Goal: Task Accomplishment & Management: Manage account settings

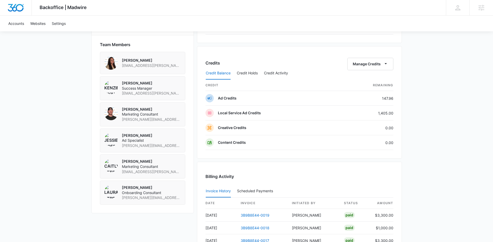
scroll to position [355, 0]
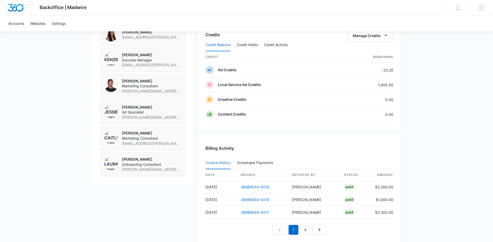
scroll to position [354, 0]
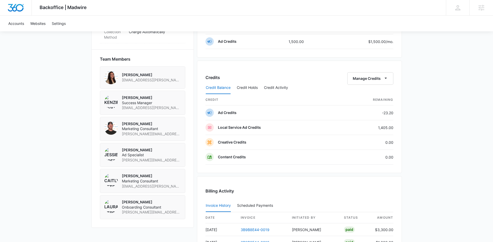
click at [419, 156] on div "Backoffice | Madwire Apps Settings Kenzie Ryan kenzie.ryan@madwire.com My Profi…" at bounding box center [246, 2] width 493 height 712
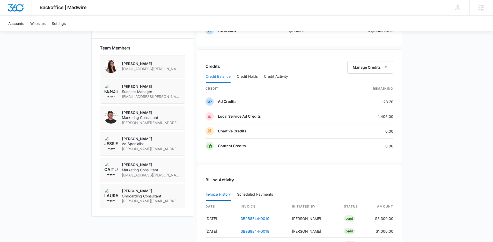
scroll to position [365, 0]
click at [278, 74] on button "Credit Activity" at bounding box center [276, 76] width 24 height 12
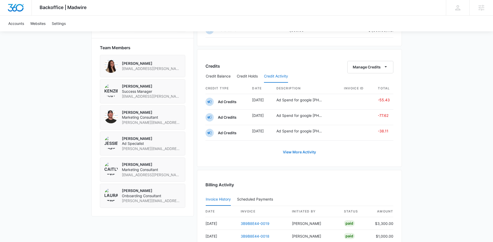
click at [302, 152] on link "View More Activity" at bounding box center [298, 152] width 43 height 12
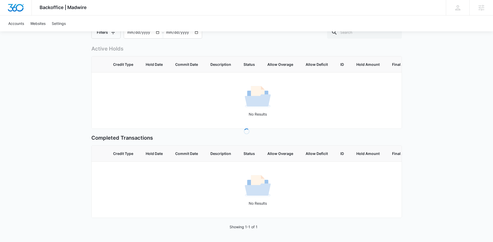
scroll to position [58, 0]
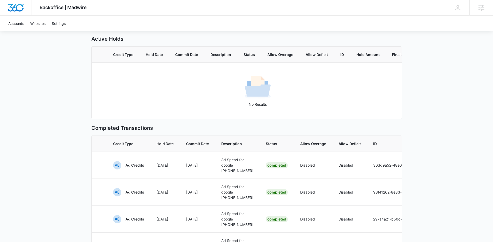
click at [422, 154] on div "Backoffice | Madwire Apps Settings Kenzie Ryan kenzie.ryan@madwire.com My Profi…" at bounding box center [246, 195] width 493 height 507
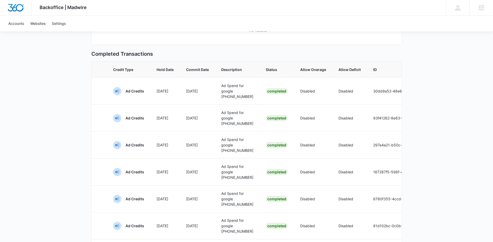
scroll to position [69, 0]
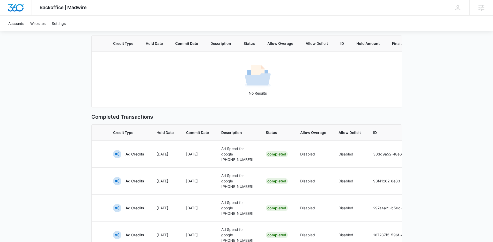
click at [442, 160] on div "Backoffice | Madwire Apps Settings Kenzie Ryan kenzie.ryan@madwire.com My Profi…" at bounding box center [246, 184] width 493 height 507
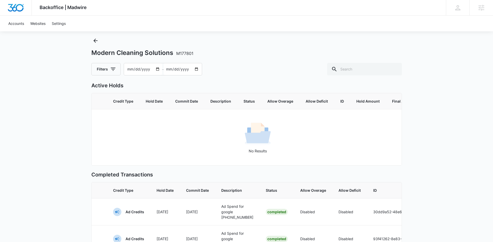
scroll to position [0, 0]
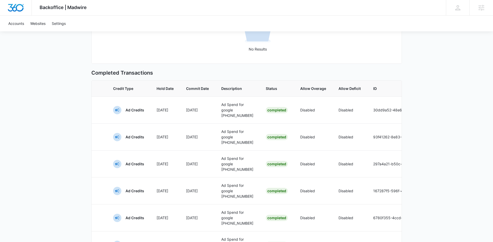
scroll to position [114, 0]
click at [435, 158] on div "Backoffice | Madwire Apps Settings Kenzie Ryan kenzie.ryan@madwire.com My Profi…" at bounding box center [246, 139] width 493 height 507
click at [433, 168] on div "Backoffice | Madwire Apps Settings Kenzie Ryan kenzie.ryan@madwire.com My Profi…" at bounding box center [246, 139] width 493 height 507
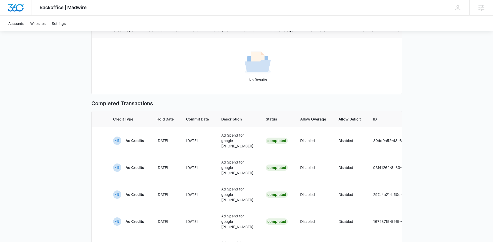
scroll to position [64, 0]
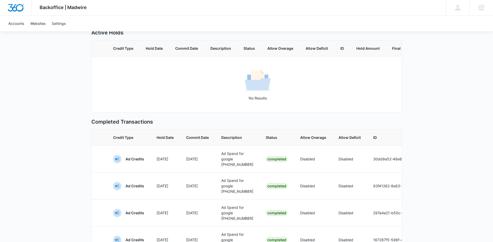
click at [401, 139] on span "ID" at bounding box center [412, 136] width 79 height 5
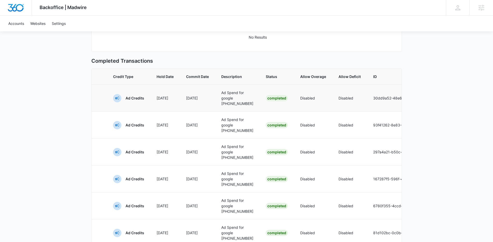
scroll to position [125, 0]
drag, startPoint x: 221, startPoint y: 107, endPoint x: 231, endPoint y: 112, distance: 11.0
click at [231, 106] on p "Ad Spend for google 394-997-6456" at bounding box center [237, 97] width 32 height 16
drag, startPoint x: 239, startPoint y: 179, endPoint x: 243, endPoint y: 180, distance: 3.7
click at [243, 164] on td "Ad Spend for google 394-997-6456" at bounding box center [237, 151] width 44 height 27
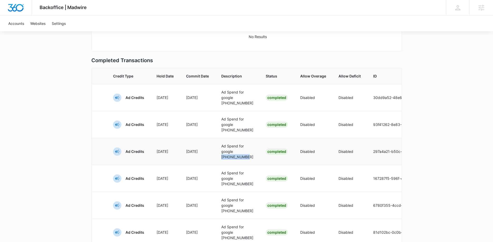
click at [243, 164] on td "Ad Spend for google 394-997-6456" at bounding box center [237, 151] width 44 height 27
click at [265, 111] on td "Completed" at bounding box center [276, 97] width 34 height 27
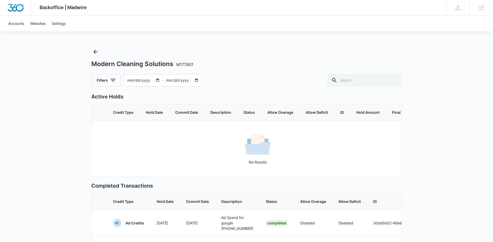
scroll to position [0, 0]
click at [96, 53] on icon "Back" at bounding box center [95, 52] width 6 height 6
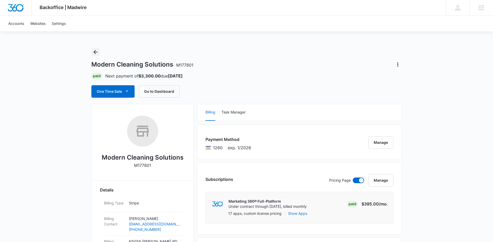
click at [96, 53] on icon "Back" at bounding box center [95, 52] width 6 height 6
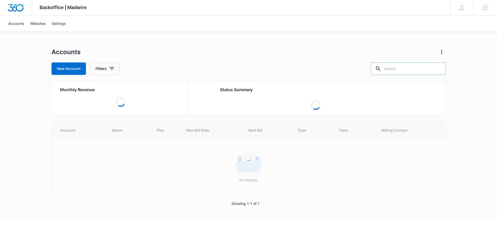
click at [407, 70] on input "text" at bounding box center [408, 68] width 75 height 12
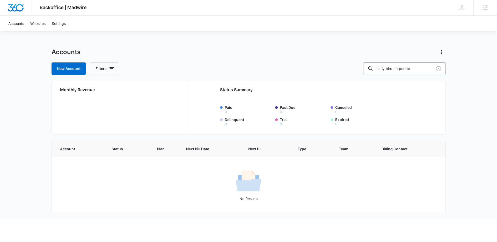
drag, startPoint x: 425, startPoint y: 70, endPoint x: 382, endPoint y: 66, distance: 42.5
click at [382, 67] on div "early bird corporate" at bounding box center [404, 68] width 82 height 12
click at [407, 69] on input "early bird corporate" at bounding box center [404, 68] width 82 height 12
type input "early bird - corporate"
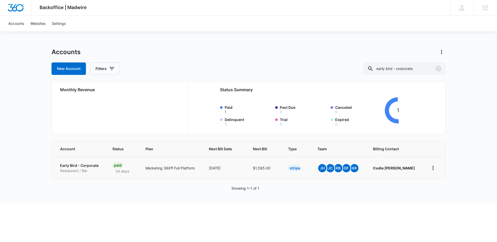
click at [78, 170] on p "Restaurant / Bar" at bounding box center [80, 170] width 40 height 5
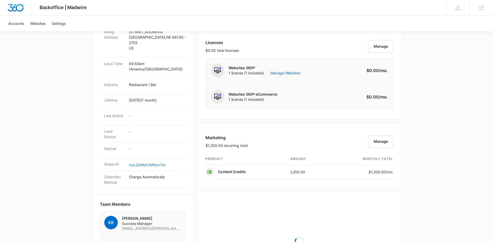
scroll to position [243, 0]
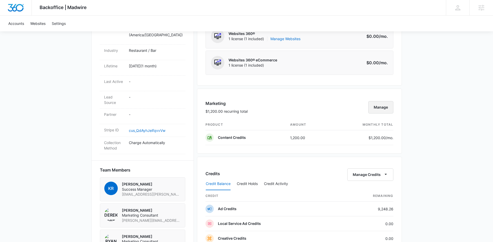
click at [384, 109] on button "Manage" at bounding box center [380, 107] width 25 height 12
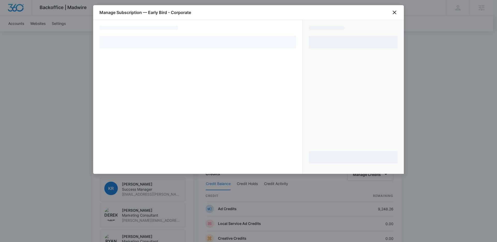
select select "pm_1Rb6jHA4n8RTgNjUMK3Ibcwf"
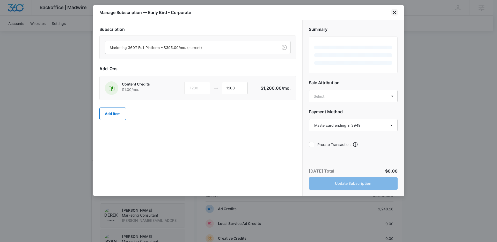
click at [394, 11] on icon "close" at bounding box center [394, 12] width 6 height 6
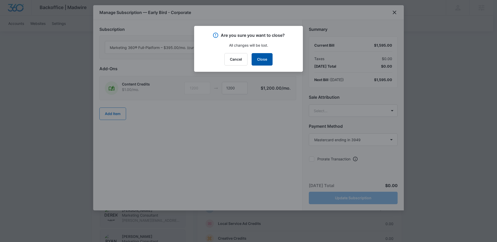
click at [260, 62] on button "Close" at bounding box center [261, 59] width 21 height 12
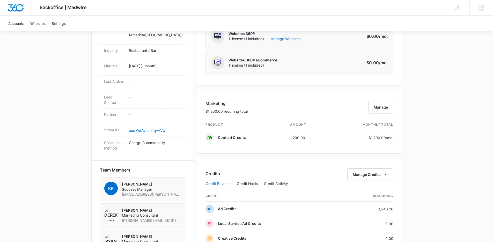
click at [433, 133] on div "Backoffice | Madwire Apps Settings Kenzie Ryan kenzie.ryan@madwire.com My Profi…" at bounding box center [246, 117] width 493 height 720
click at [384, 105] on button "Manage" at bounding box center [380, 107] width 25 height 12
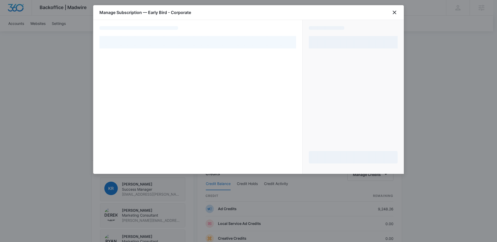
select select "pm_1Rb6jHA4n8RTgNjUMK3Ibcwf"
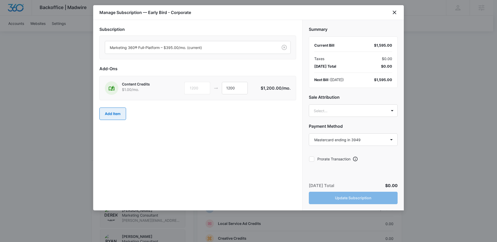
click at [118, 108] on button "Add Item" at bounding box center [112, 113] width 27 height 12
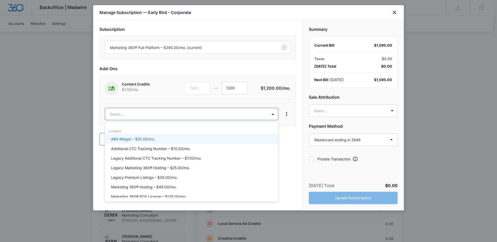
click at [119, 110] on body "Backoffice | Madwire Apps Settings Kenzie Ryan kenzie.ryan@madwire.com My Profi…" at bounding box center [248, 117] width 497 height 720
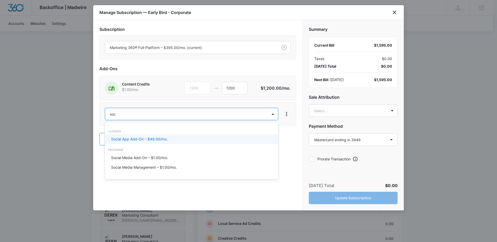
type input "soci"
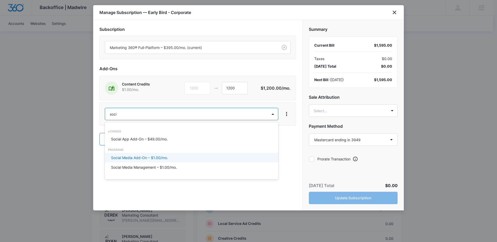
click at [142, 157] on p "Social Media Add-On – $1.00/mo." at bounding box center [139, 157] width 57 height 5
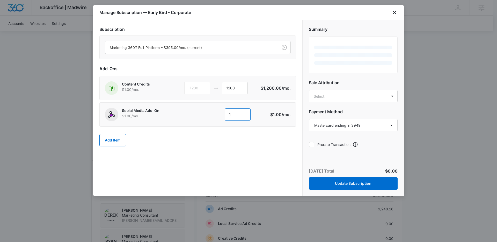
click at [233, 114] on input "1" at bounding box center [237, 114] width 26 height 12
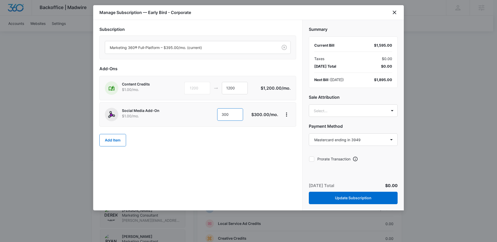
type input "300"
click at [201, 159] on div "Subscription Marketing 360® Full-Platform – $395.00/mo. (current) Add-Ons Conte…" at bounding box center [197, 115] width 209 height 190
click at [356, 107] on body "Backoffice | Madwire Apps Settings Kenzie Ryan kenzie.ryan@madwire.com My Profi…" at bounding box center [248, 117] width 497 height 720
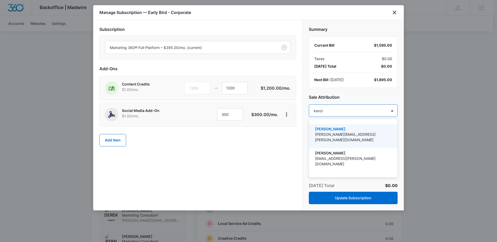
type input "kenzie"
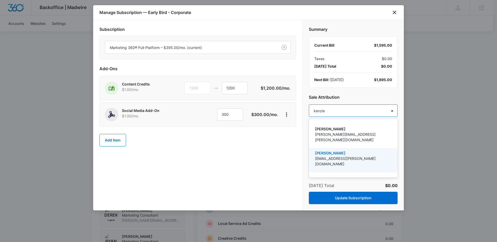
click at [350, 155] on p "[EMAIL_ADDRESS][PERSON_NAME][DOMAIN_NAME]" at bounding box center [352, 160] width 75 height 11
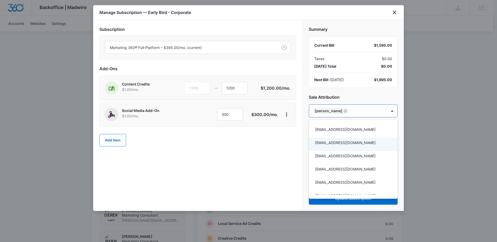
click at [259, 152] on div at bounding box center [248, 121] width 497 height 242
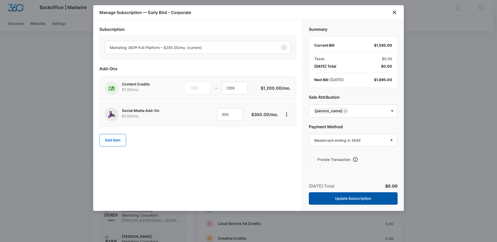
click at [338, 198] on button "Update Subscription" at bounding box center [353, 198] width 89 height 12
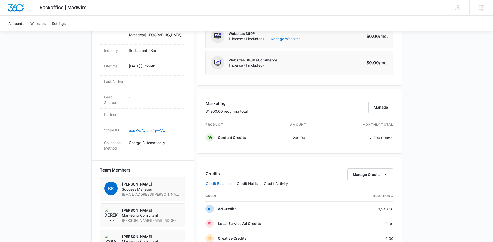
click at [450, 158] on div "Backoffice | Madwire Apps Settings Kenzie Ryan kenzie.ryan@madwire.com My Profi…" at bounding box center [246, 117] width 493 height 720
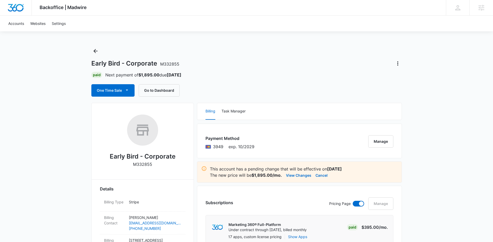
scroll to position [0, 0]
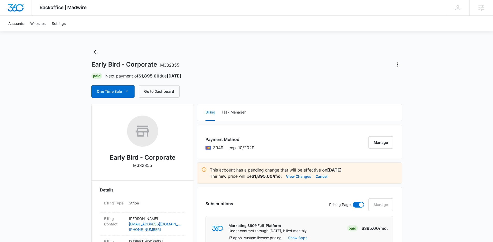
click at [92, 55] on icon "Back" at bounding box center [95, 52] width 6 height 6
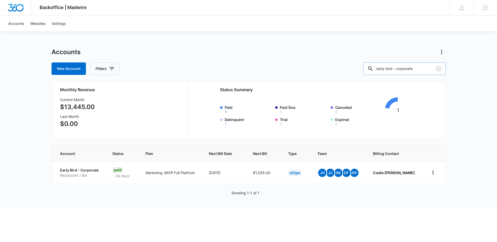
click at [397, 68] on input "early bird - corporate" at bounding box center [404, 68] width 82 height 12
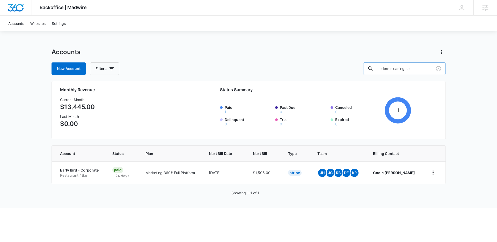
type input "modern cleaning so"
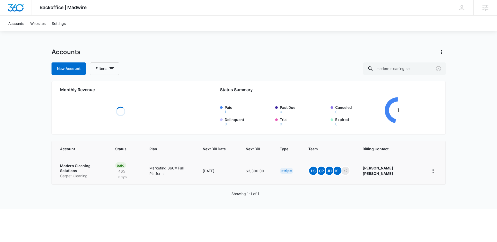
click at [88, 161] on td "Modern Cleaning Solutions Carpet Cleaning" at bounding box center [80, 170] width 57 height 28
click at [88, 164] on td "Modern Cleaning Solutions Carpet Cleaning" at bounding box center [80, 170] width 57 height 28
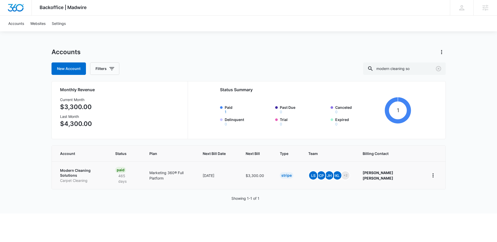
click at [87, 178] on p "Carpet Cleaning" at bounding box center [81, 180] width 43 height 5
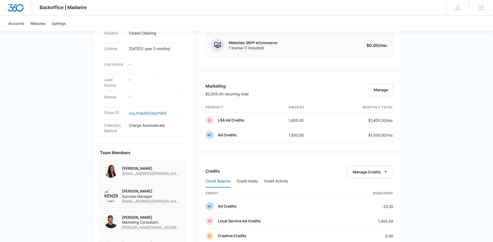
scroll to position [289, 0]
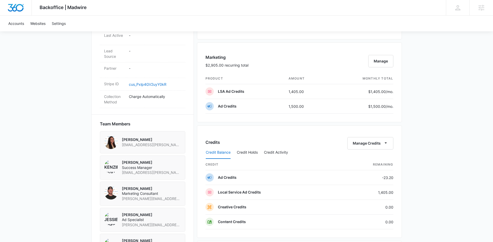
click at [447, 158] on div "Backoffice | Madwire Apps Settings Kenzie Ryan kenzie.ryan@madwire.com My Profi…" at bounding box center [246, 67] width 493 height 712
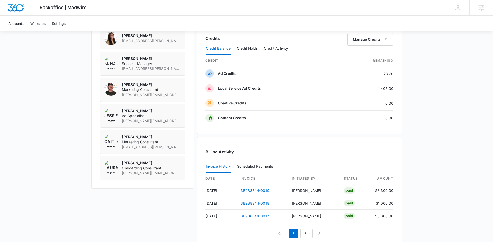
scroll to position [386, 0]
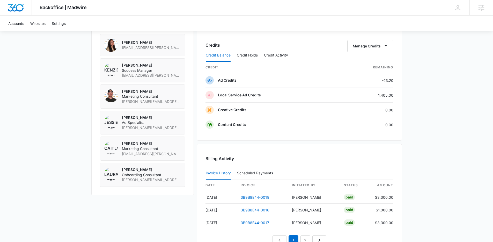
click at [378, 49] on div "Credit Balance Credit Holds Credit Activity" at bounding box center [299, 55] width 188 height 13
click at [379, 46] on button "Manage Credits" at bounding box center [370, 46] width 46 height 12
click at [356, 61] on div "Transfer Credits" at bounding box center [367, 63] width 27 height 4
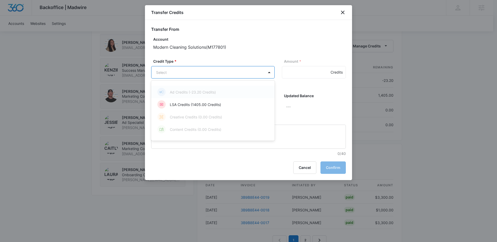
click at [225, 100] on div "LSA Credits (1405.00 Credits)" at bounding box center [212, 104] width 110 height 8
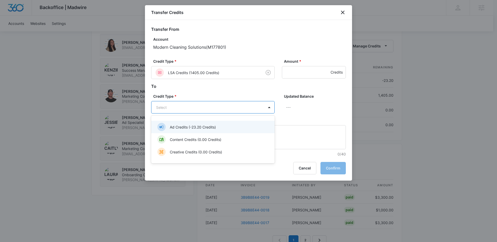
click at [199, 126] on p "Ad Credits (-23.20 Credits)" at bounding box center [193, 126] width 46 height 5
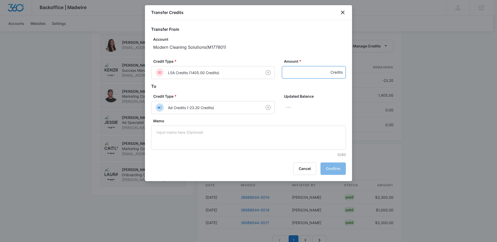
click at [294, 73] on input "Amount *" at bounding box center [314, 72] width 64 height 12
drag, startPoint x: 298, startPoint y: 72, endPoint x: 274, endPoint y: 72, distance: 24.0
click at [274, 72] on div "Credit Type * LSA Credits (1405.00 Credits) Amount * 1300 Credits" at bounding box center [248, 70] width 194 height 25
type input "1405"
click at [341, 170] on button "Confirm" at bounding box center [332, 168] width 25 height 12
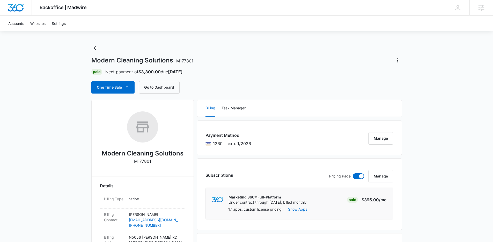
scroll to position [0, 0]
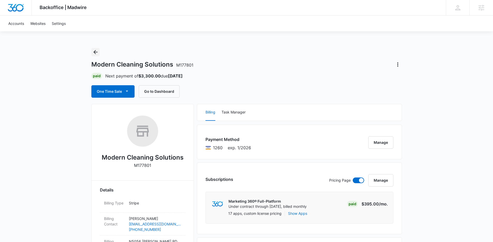
click at [95, 48] on button "Back" at bounding box center [95, 52] width 8 height 8
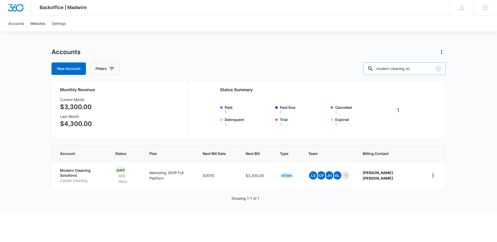
click at [401, 67] on input "modern cleaning so" at bounding box center [404, 68] width 82 height 12
type input "rushford"
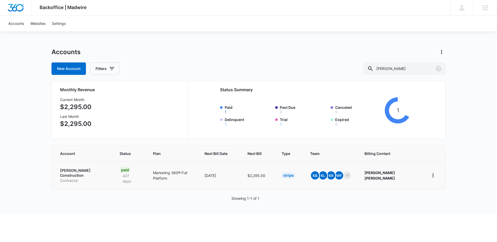
click at [93, 166] on td "Rushford Construction Contractor" at bounding box center [83, 175] width 62 height 28
click at [93, 178] on p "Contractor" at bounding box center [83, 180] width 47 height 5
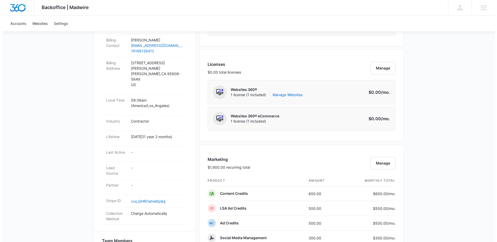
scroll to position [177, 0]
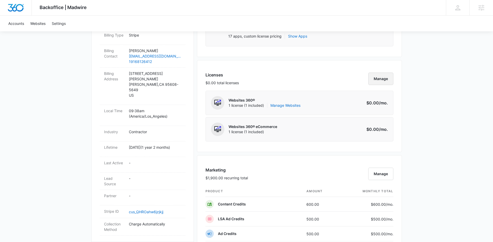
click at [378, 75] on button "Manage" at bounding box center [380, 78] width 25 height 12
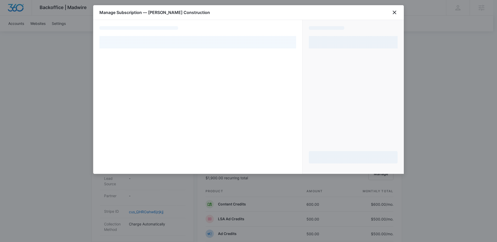
select select "pm_1PRFIDA4n8RTgNjUnNhdbfkt"
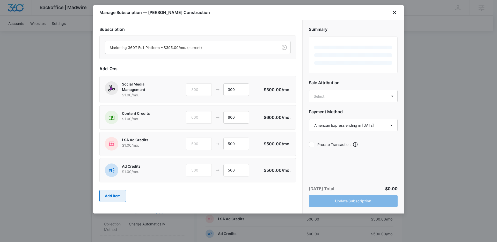
click at [113, 196] on button "Add Item" at bounding box center [112, 195] width 27 height 12
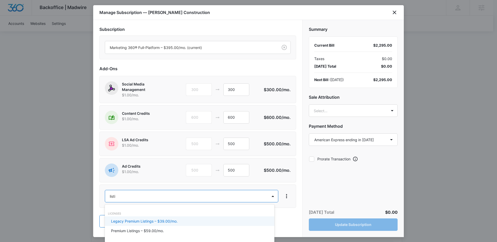
type input "listin"
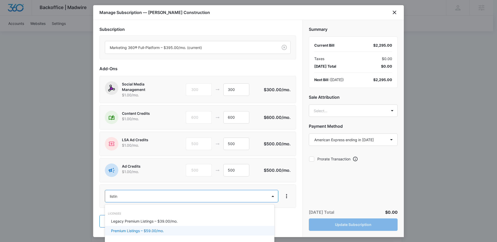
click at [140, 228] on p "Premium Listings – $59.00/mo." at bounding box center [137, 230] width 53 height 5
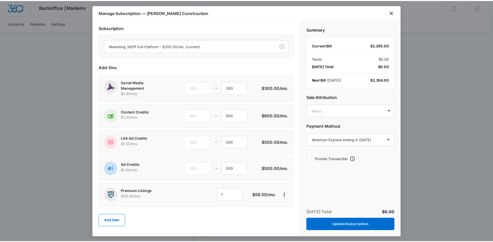
scroll to position [3, 0]
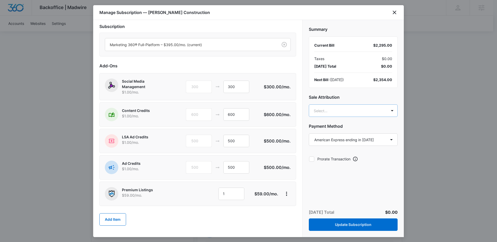
click at [341, 107] on body "Backoffice | Madwire Apps Settings Kenzie Ryan kenzie.ryan@madwire.com My Profi…" at bounding box center [248, 205] width 497 height 764
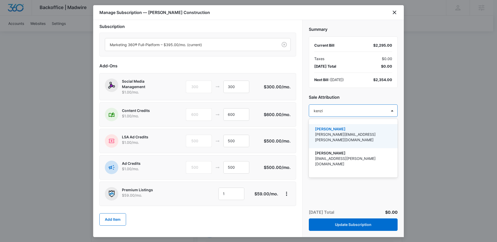
type input "kenzie"
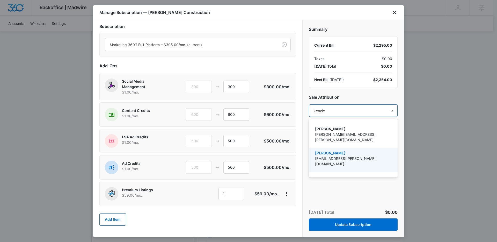
click at [350, 155] on div "Kenzie Ryan kenzie.ryan@madwire.com" at bounding box center [352, 160] width 75 height 20
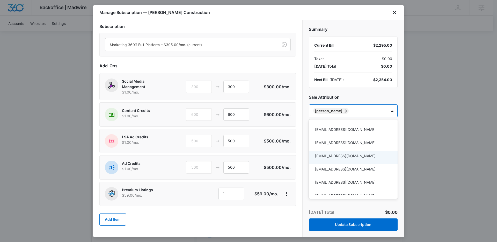
click at [347, 205] on div at bounding box center [248, 121] width 497 height 242
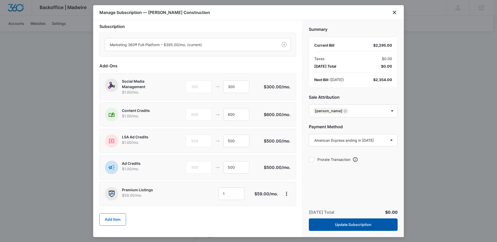
click at [353, 224] on button "Update Subscription" at bounding box center [353, 224] width 89 height 12
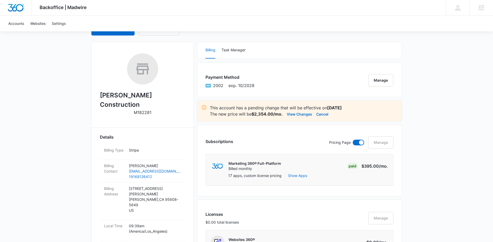
scroll to position [0, 0]
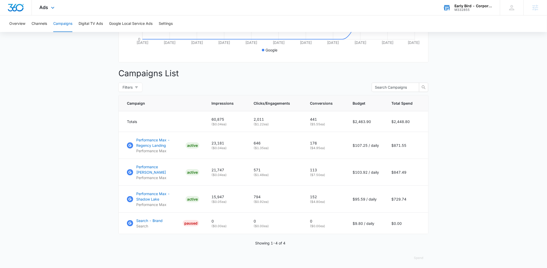
click at [493, 7] on div "Early Bird - Corporate M332855 Your Accounts View All" at bounding box center [467, 7] width 65 height 15
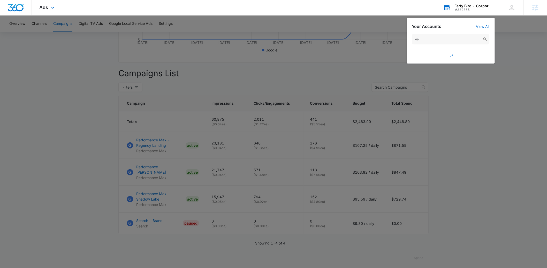
type input "e"
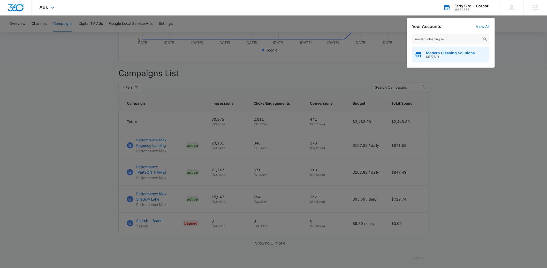
type input "modern cleaning solu"
click at [452, 53] on span "Modern Cleaning Solutions" at bounding box center [450, 53] width 49 height 4
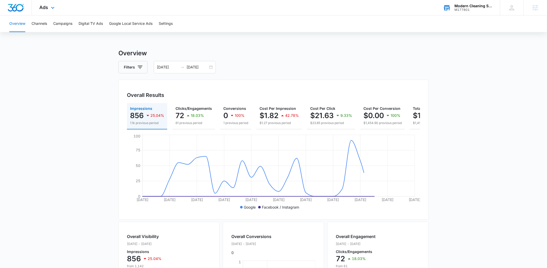
click at [71, 101] on main "Overview Filters 06/30/2025 07/30/2025 Overall Results Impressions 856 25.04% 1…" at bounding box center [273, 234] width 547 height 371
click at [189, 68] on input "07/30/2025" at bounding box center [197, 67] width 21 height 6
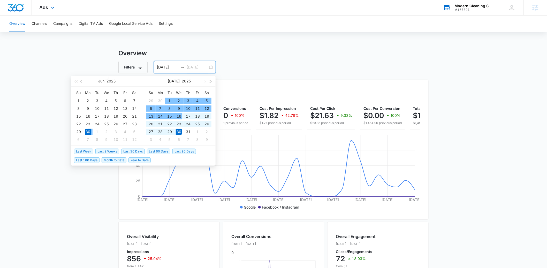
type input "07/30/2025"
click at [138, 150] on span "Last 30 Days" at bounding box center [133, 152] width 24 height 6
type input "07/15/2025"
type input "08/14/2025"
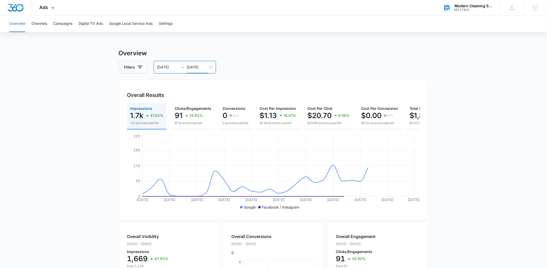
click at [53, 86] on main "Overview Filters 07/15/2025 08/14/2025 Overall Results Impressions 1.7k 47.83% …" at bounding box center [273, 234] width 547 height 371
click at [45, 9] on span "Ads" at bounding box center [44, 7] width 9 height 5
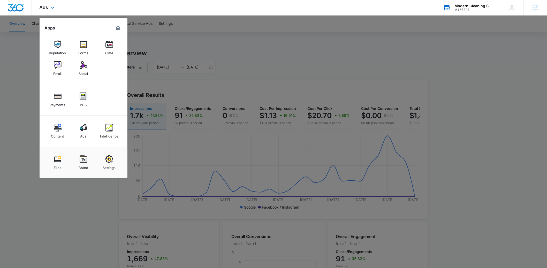
click at [111, 101] on div "Payments POS" at bounding box center [84, 99] width 88 height 31
click at [109, 95] on div "Payments POS" at bounding box center [84, 99] width 88 height 31
click at [106, 103] on div "Payments POS" at bounding box center [84, 99] width 88 height 31
click at [86, 204] on div at bounding box center [273, 134] width 547 height 268
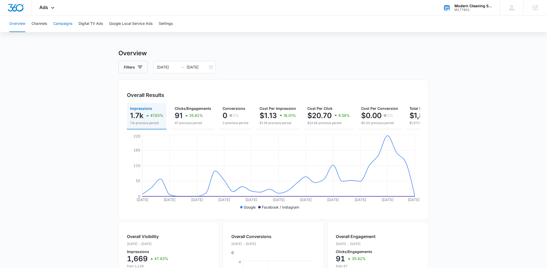
click at [64, 19] on button "Campaigns" at bounding box center [62, 24] width 19 height 17
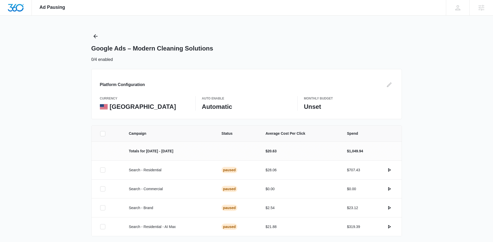
click at [428, 139] on div "Campaign Status Average Cost Per Click Spend Totals for [DATE] - [DATE] $20.63 …" at bounding box center [246, 192] width 493 height 135
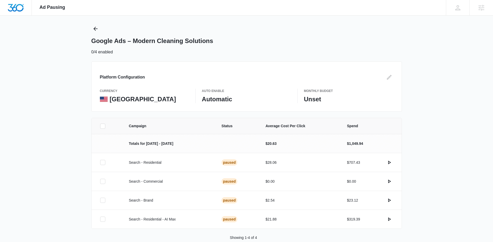
scroll to position [18, 0]
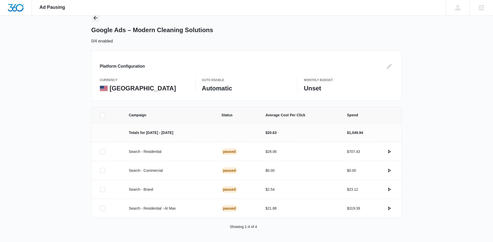
click at [97, 21] on button "Back" at bounding box center [95, 18] width 8 height 8
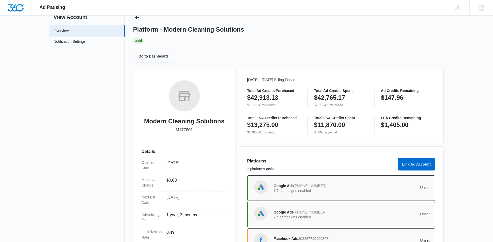
scroll to position [50, 0]
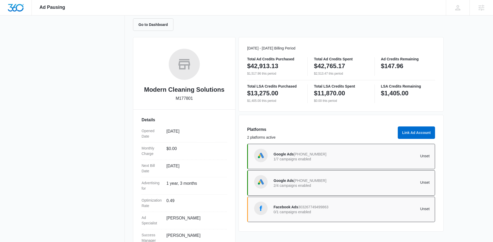
click at [311, 159] on p "1/7 campaigns enabled" at bounding box center [312, 159] width 78 height 4
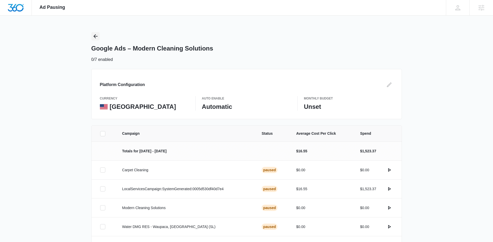
click at [93, 39] on icon "Back" at bounding box center [95, 36] width 6 height 6
